Goal: Information Seeking & Learning: Find specific page/section

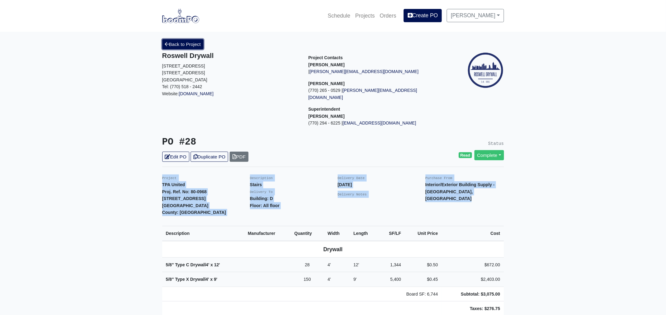
click at [176, 45] on link "Back to Project" at bounding box center [183, 44] width 42 height 10
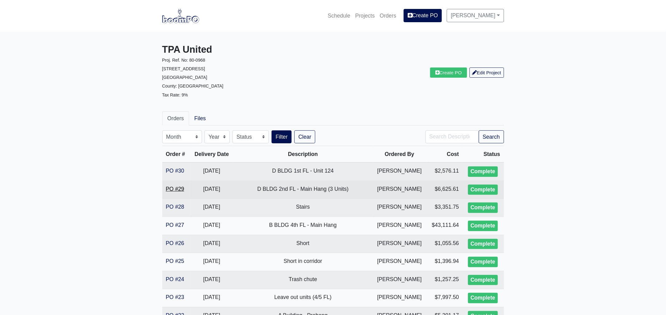
click at [173, 188] on link "PO #29" at bounding box center [175, 189] width 18 height 6
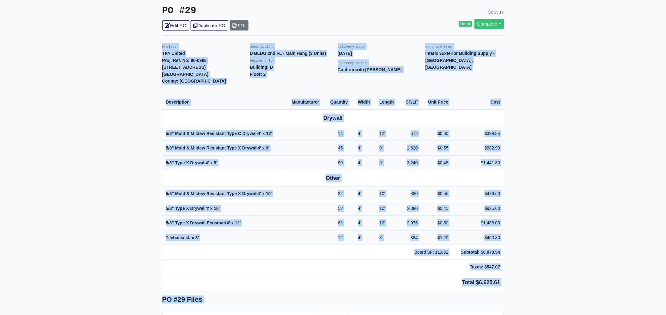
scroll to position [194, 0]
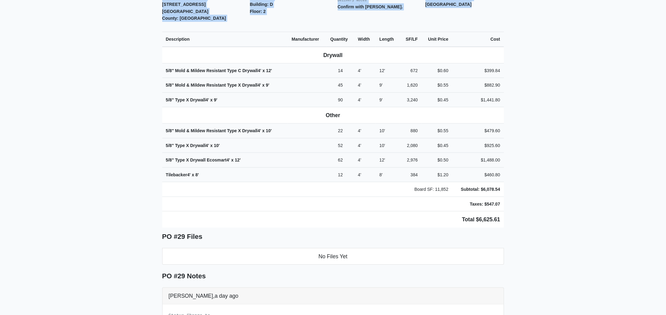
drag, startPoint x: 160, startPoint y: 93, endPoint x: 527, endPoint y: 173, distance: 375.0
click at [527, 173] on main "Back to Project Roswell Drywall 7000 Peachtree Dunwoody Rd NE Building 5, Suite…" at bounding box center [333, 276] width 666 height 876
copy div "Project TPA United Proj. Ref. No: 80-0968 1104 Avondale Avenue SE Atlanta, GA 3…"
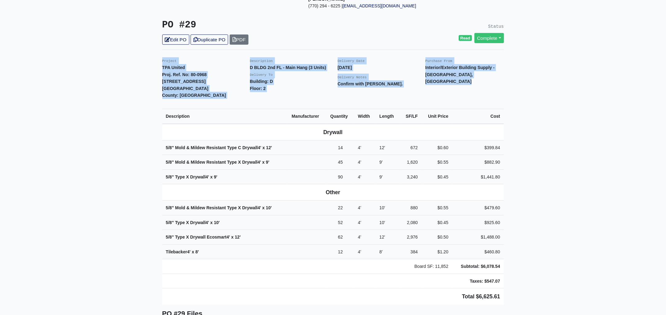
scroll to position [0, 0]
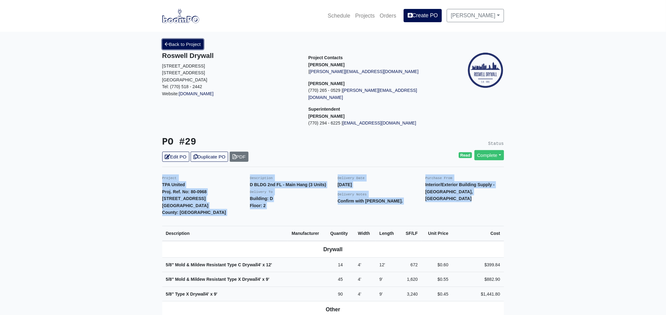
click at [179, 43] on link "Back to Project" at bounding box center [183, 44] width 42 height 10
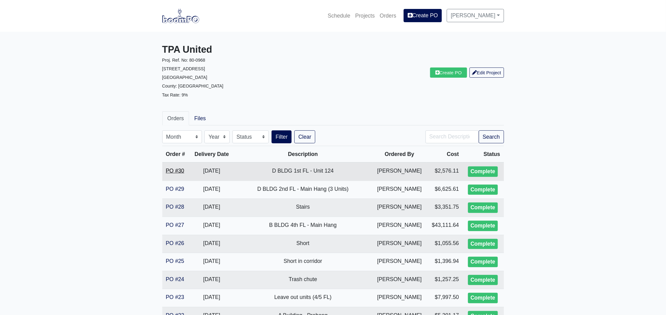
click at [168, 171] on link "PO #30" at bounding box center [175, 170] width 18 height 6
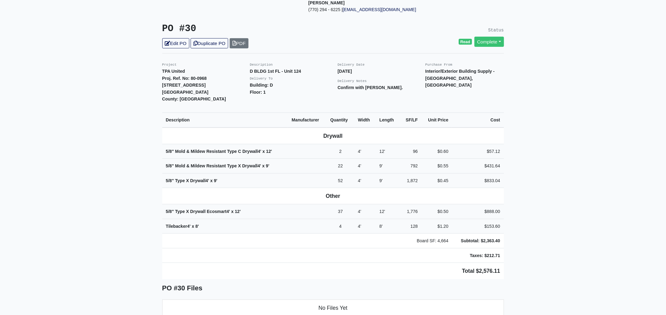
scroll to position [115, 0]
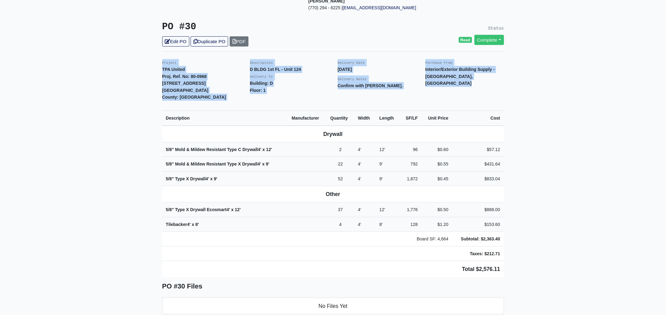
drag, startPoint x: 158, startPoint y: 53, endPoint x: 582, endPoint y: 264, distance: 474.4
click at [582, 264] on main "Back to Project Roswell Drywall 7000 Peachtree Dunwoody Rd NE Building 5, Suite…" at bounding box center [333, 249] width 666 height 664
copy div "Project TPA United Proj. Ref. No: 80-0968 1104 Avondale Avenue SE Atlanta, GA 3…"
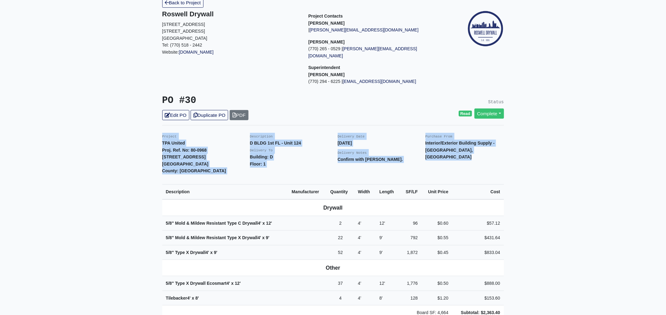
scroll to position [0, 0]
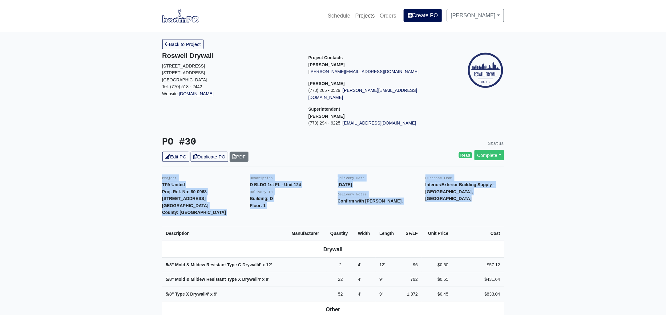
click at [366, 17] on link "Projects" at bounding box center [365, 16] width 25 height 14
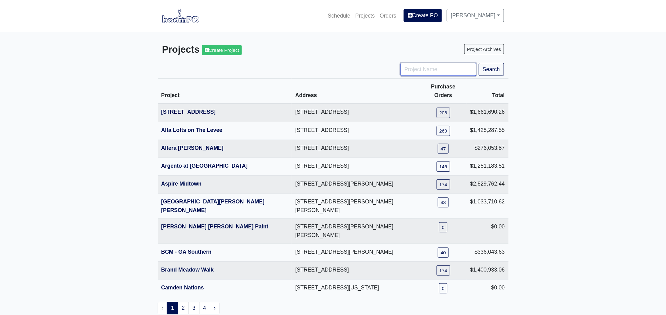
click at [414, 74] on input "Project Name" at bounding box center [438, 69] width 76 height 13
type input "jardin"
click at [479, 63] on button "Search" at bounding box center [491, 69] width 25 height 13
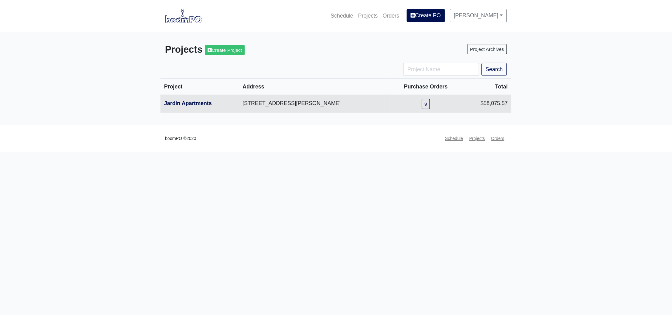
click at [198, 99] on th "Jardin Apartments" at bounding box center [199, 104] width 78 height 18
click at [199, 106] on link "Jardin Apartments" at bounding box center [188, 103] width 48 height 6
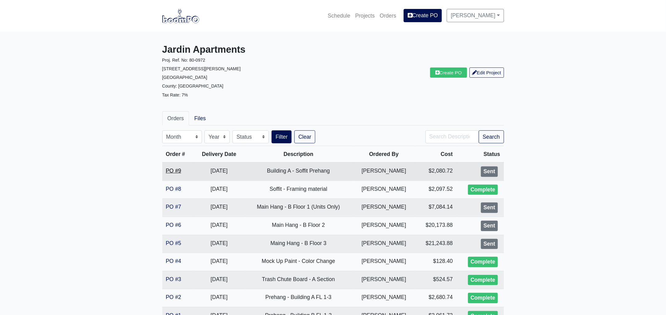
click at [171, 169] on link "PO #9" at bounding box center [173, 170] width 15 height 6
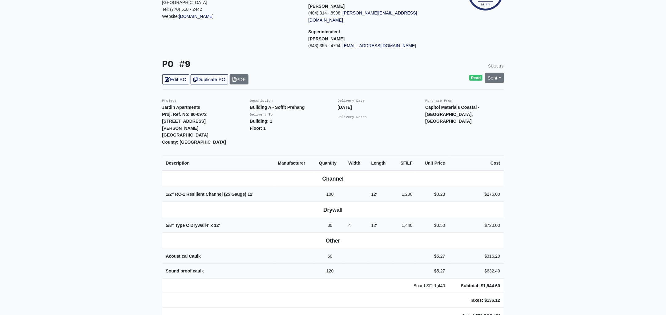
scroll to position [115, 0]
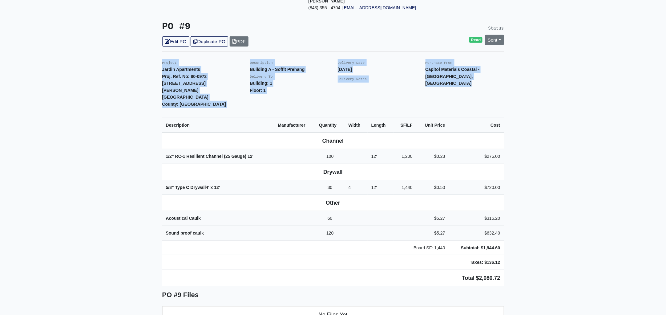
drag, startPoint x: 163, startPoint y: 54, endPoint x: 552, endPoint y: 250, distance: 436.0
click at [552, 250] on main "Back to Project Roswell Drywall [STREET_ADDRESS] Tel: (770) 518 - 2442 Website:…" at bounding box center [333, 212] width 666 height 591
copy div "Project Jardin Apartments Proj. Ref. No: 80-0972 [STREET_ADDRESS][PERSON_NAME]:…"
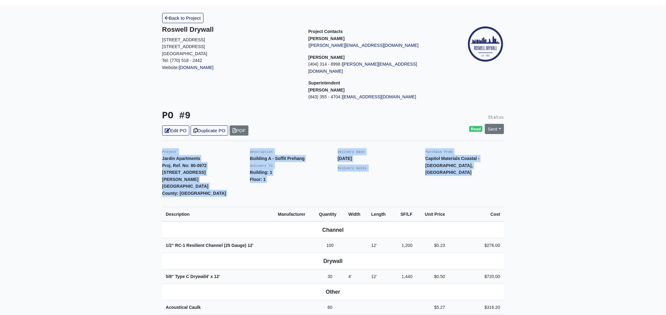
scroll to position [0, 0]
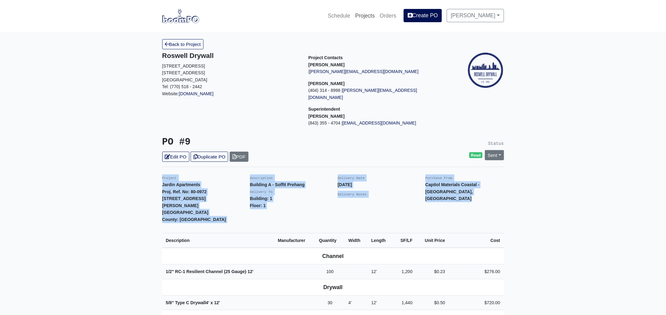
click at [373, 14] on link "Projects" at bounding box center [365, 16] width 25 height 14
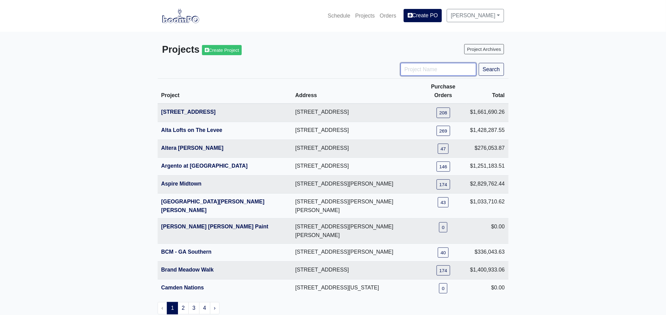
click at [425, 69] on input "Project Name" at bounding box center [438, 69] width 76 height 13
type input "hub"
click at [479, 63] on button "Search" at bounding box center [491, 69] width 25 height 13
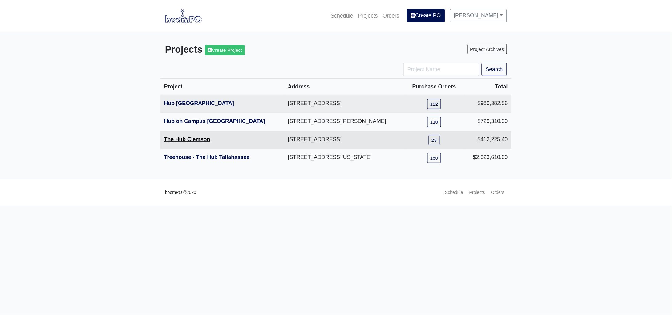
click at [192, 139] on link "The Hub Clemson" at bounding box center [187, 139] width 46 height 6
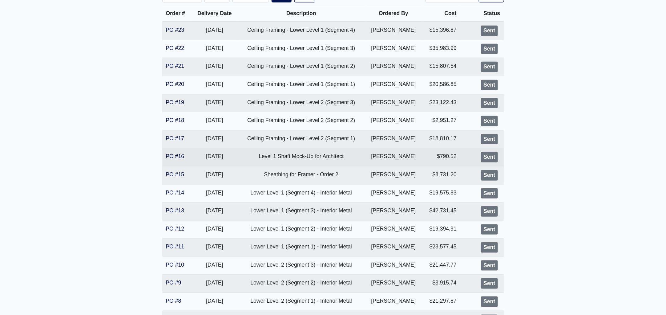
scroll to position [231, 0]
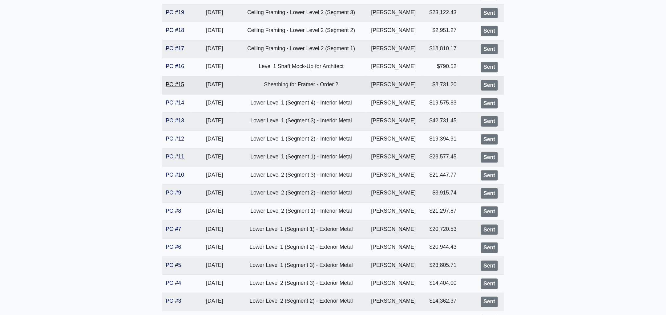
click at [180, 83] on link "PO #15" at bounding box center [175, 84] width 18 height 6
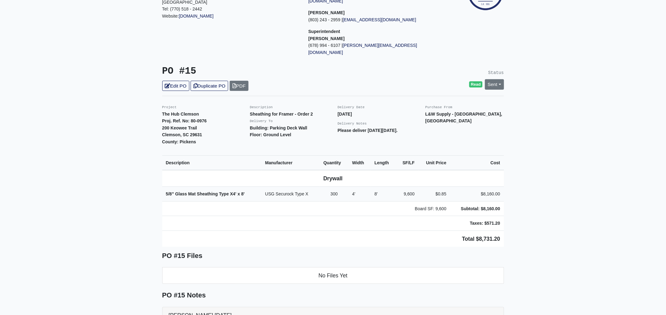
scroll to position [113, 0]
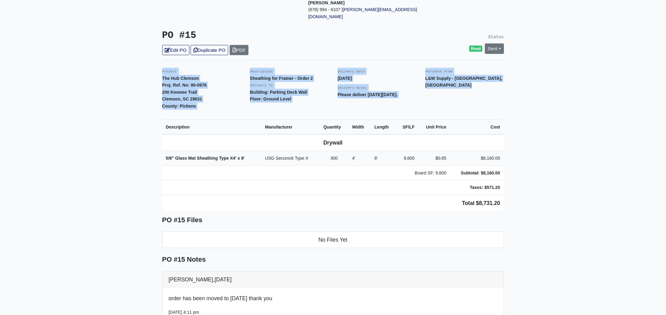
drag, startPoint x: 159, startPoint y: 170, endPoint x: 521, endPoint y: 163, distance: 361.7
click at [521, 163] on main "Back to Project Roswell Drywall [STREET_ADDRESS] Tel: (770) 518 - 2442 Website:…" at bounding box center [333, 298] width 666 height 760
copy div "Project The Hub Clemson Proj. Ref. No: [PHONE_NUMBER] Keowee Trail Clemson, [GE…"
